Goal: Task Accomplishment & Management: Manage account settings

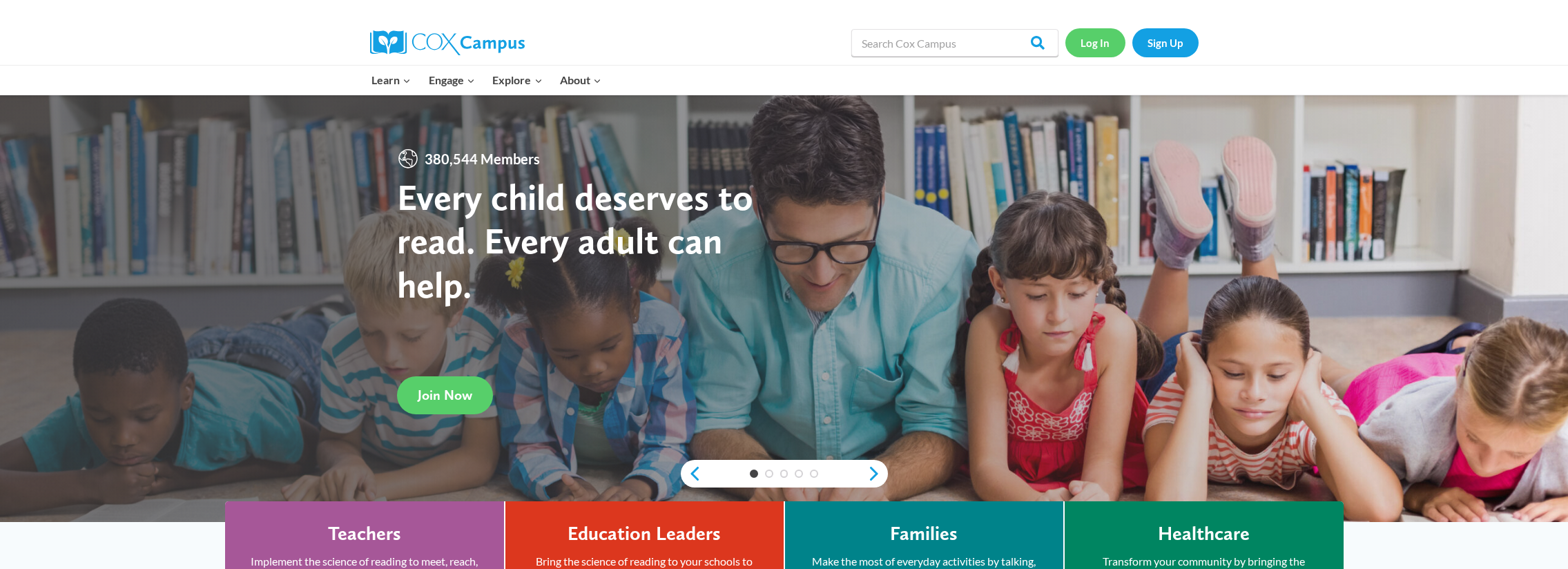
click at [1094, 36] on link "Log In" at bounding box center [1095, 42] width 60 height 28
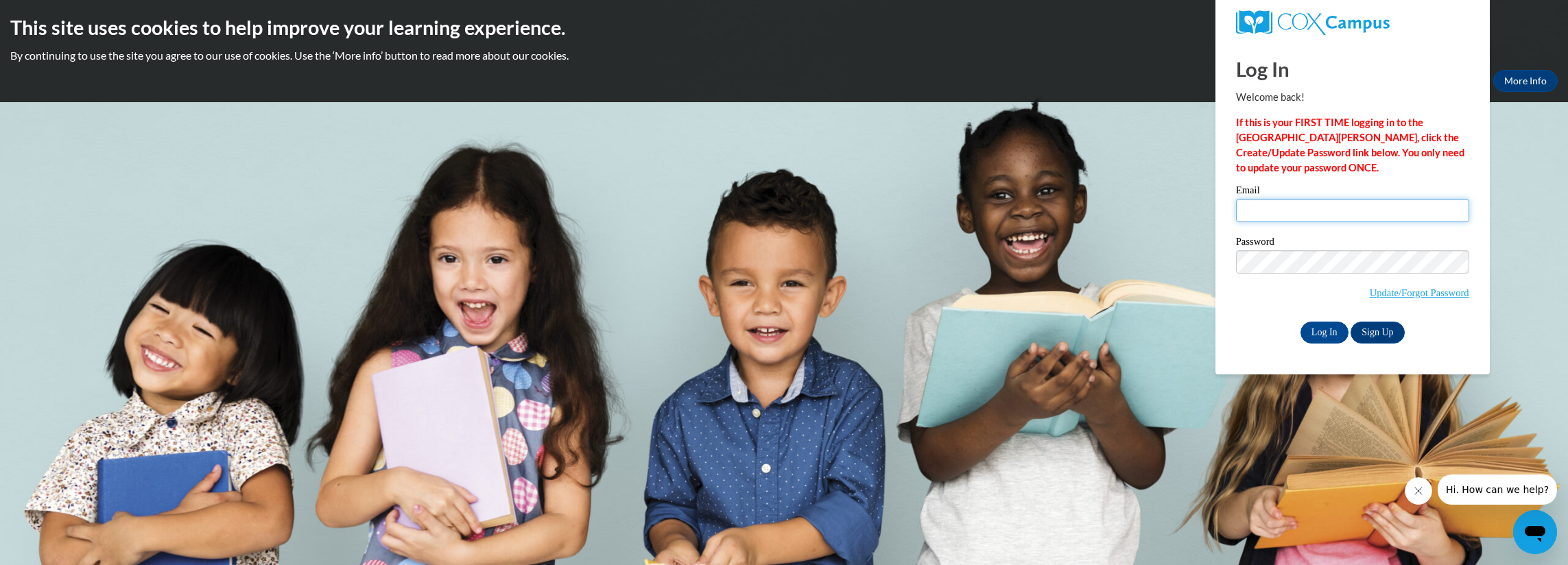
click at [1384, 205] on input "Email" at bounding box center [1353, 210] width 233 height 24
type input "[EMAIL_ADDRESS][DOMAIN_NAME]"
click at [1331, 330] on input "Log In" at bounding box center [1324, 333] width 48 height 22
